Goal: Task Accomplishment & Management: Manage account settings

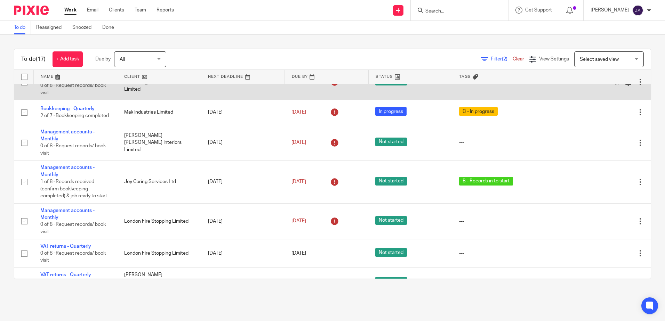
scroll to position [174, 0]
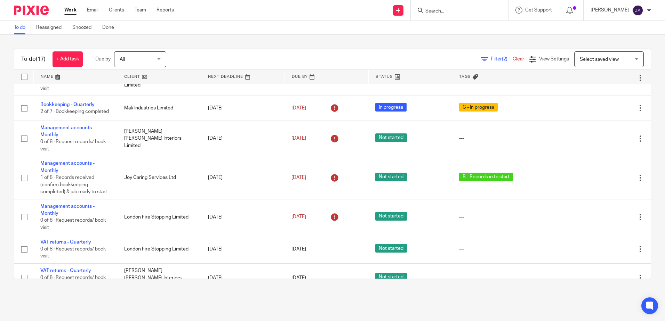
drag, startPoint x: 50, startPoint y: 168, endPoint x: 200, endPoint y: 307, distance: 204.0
click at [200, 307] on main "To do Reassigned Snoozed Done To do (17) + Add task Due by All All Today Tomorr…" at bounding box center [332, 160] width 665 height 321
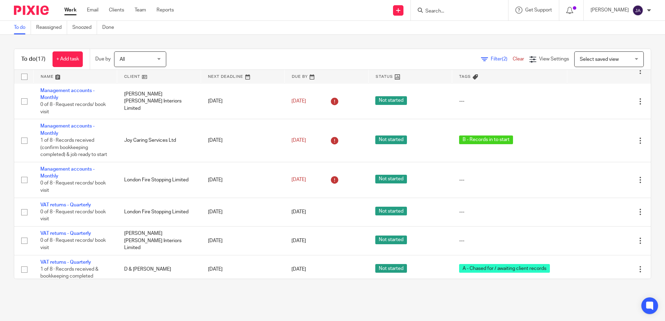
scroll to position [209, 0]
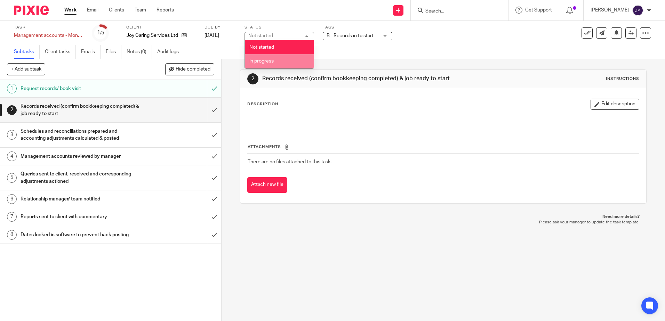
click at [286, 63] on li "In progress" at bounding box center [279, 61] width 69 height 14
click at [391, 31] on div "Tags B - Records in to start A - Chased for / awaiting client records A - Booke…" at bounding box center [358, 33] width 70 height 17
click at [380, 40] on div "B - Records in to start" at bounding box center [358, 36] width 70 height 8
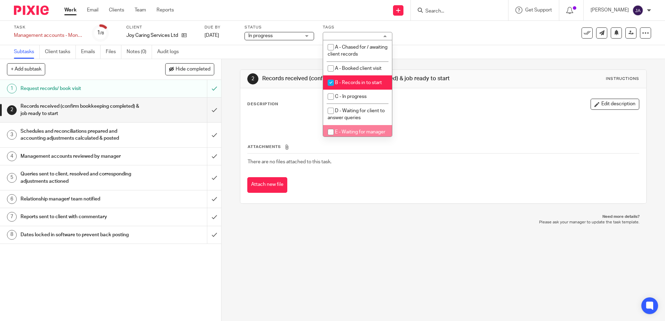
drag, startPoint x: 360, startPoint y: 124, endPoint x: 359, endPoint y: 131, distance: 7.0
click at [359, 131] on ul "A - Chased for / awaiting client records A - Booked client visit B - Records in…" at bounding box center [357, 88] width 69 height 96
click at [359, 131] on span "E - Waiting for manager review/approval" at bounding box center [357, 136] width 58 height 12
checkbox input "true"
click at [354, 78] on li "B - Records in to start" at bounding box center [357, 82] width 69 height 14
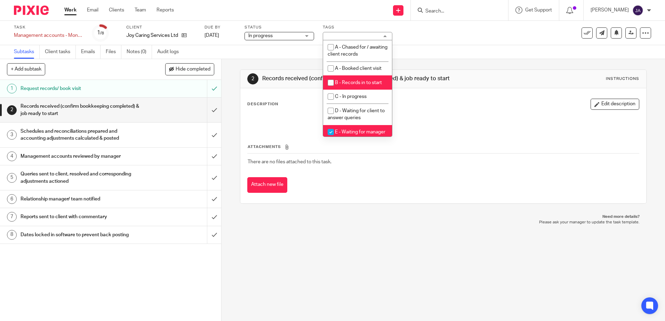
checkbox input "false"
click at [474, 43] on div "Task Management accounts - Monthly Save Management accounts - Monthly 1 /8 Clie…" at bounding box center [332, 33] width 665 height 24
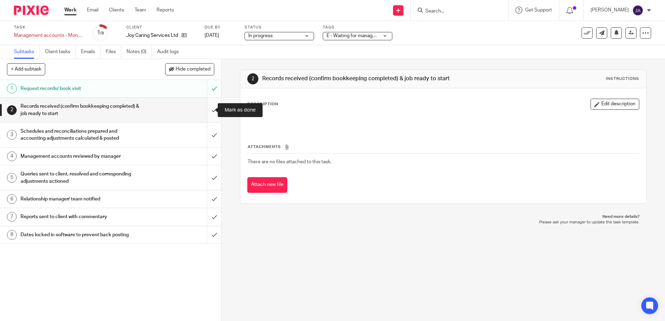
click at [207, 111] on input "submit" at bounding box center [110, 110] width 221 height 25
